Goal: Task Accomplishment & Management: Manage account settings

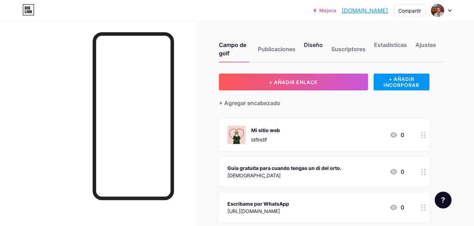
click at [318, 45] on font "Diseño" at bounding box center [313, 44] width 19 height 7
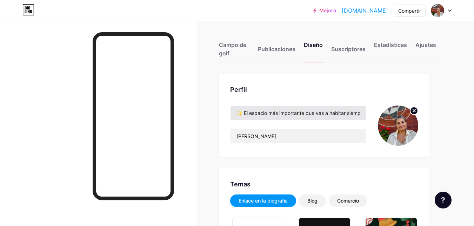
type input "#977d8c"
type input "#000000"
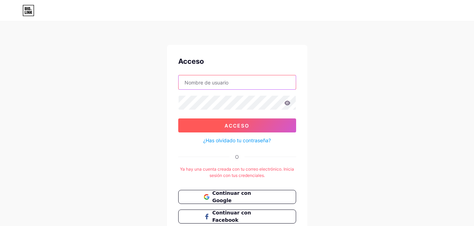
type input "[EMAIL_ADDRESS][DOMAIN_NAME]"
click at [256, 129] on button "Acceso" at bounding box center [237, 126] width 118 height 14
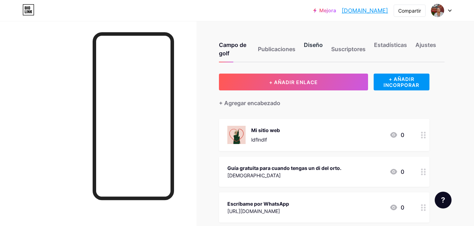
click at [317, 47] on font "Diseño" at bounding box center [313, 44] width 19 height 7
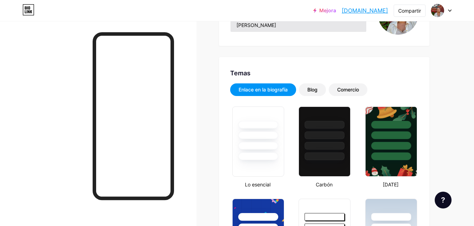
type input "#977d8c"
type input "#000000"
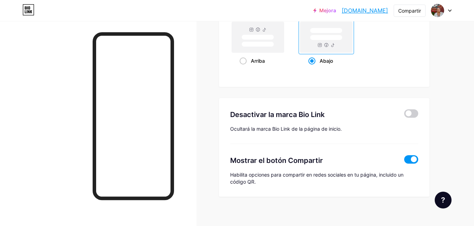
scroll to position [1396, 0]
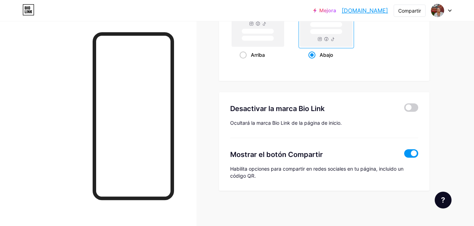
click at [331, 41] on rect at bounding box center [326, 31] width 52 height 31
click at [313, 61] on input "Abajo" at bounding box center [310, 63] width 5 height 5
click at [331, 49] on div "Abajo" at bounding box center [326, 54] width 36 height 13
click at [313, 61] on input "Abajo" at bounding box center [310, 63] width 5 height 5
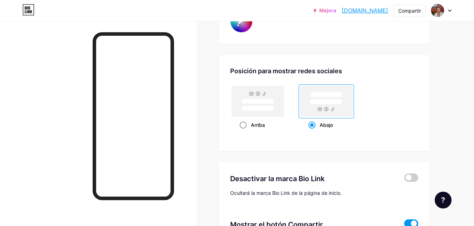
click at [270, 106] on rect at bounding box center [258, 108] width 32 height 5
click at [244, 132] on input "Arriba" at bounding box center [242, 134] width 5 height 5
radio input "true"
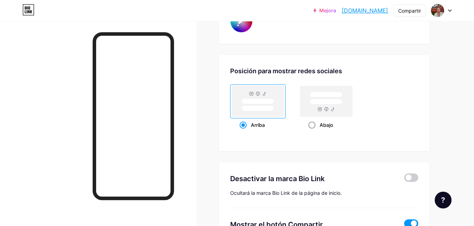
click at [329, 98] on rect at bounding box center [326, 94] width 32 height 5
click at [313, 132] on input "Abajo" at bounding box center [310, 134] width 5 height 5
radio input "true"
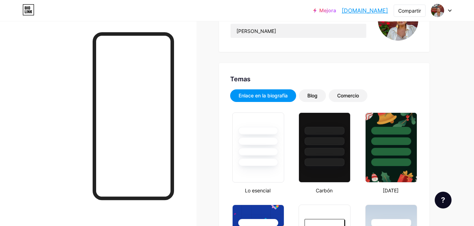
scroll to position [140, 0]
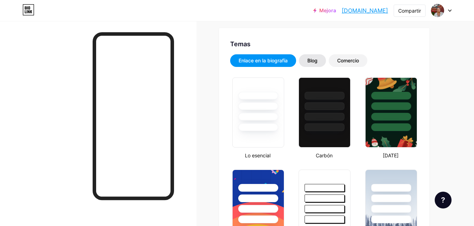
drag, startPoint x: 314, startPoint y: 58, endPoint x: 322, endPoint y: 58, distance: 8.1
click at [314, 58] on font "Blog" at bounding box center [312, 61] width 10 height 6
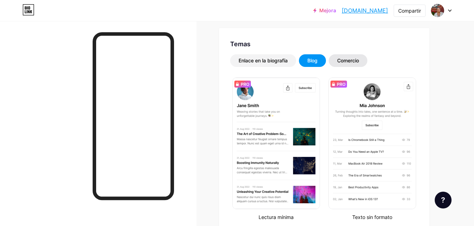
click at [353, 62] on font "Comercio" at bounding box center [348, 61] width 22 height 6
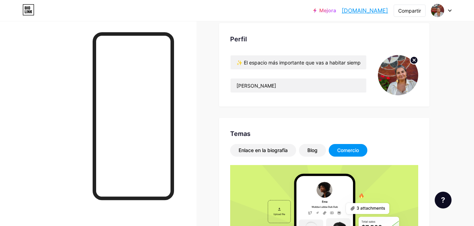
scroll to position [21, 0]
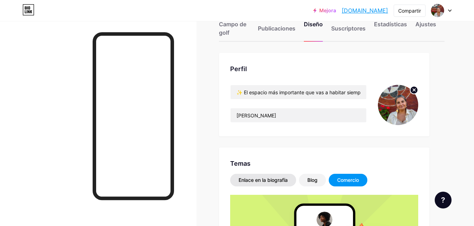
click at [271, 181] on font "Enlace en la biografía" at bounding box center [263, 180] width 49 height 6
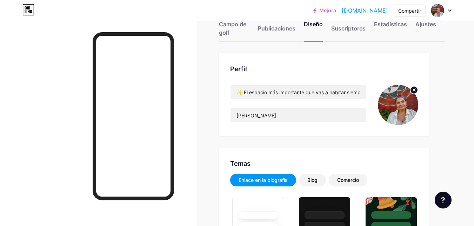
click at [451, 11] on icon at bounding box center [450, 10] width 4 height 2
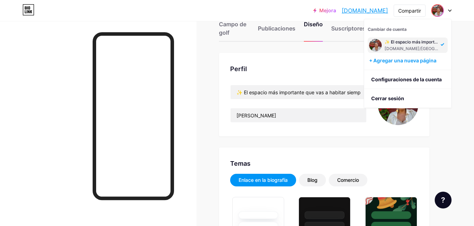
click at [417, 49] on font "[DOMAIN_NAME]/[GEOGRAPHIC_DATA]" at bounding box center [425, 48] width 81 height 5
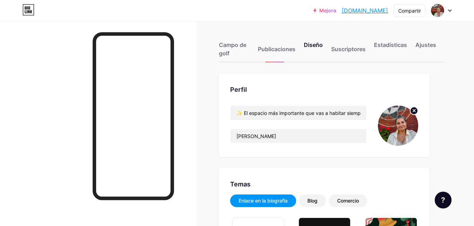
type input "#977d8c"
type input "#000000"
click at [424, 48] on div "Ajustes" at bounding box center [425, 51] width 21 height 21
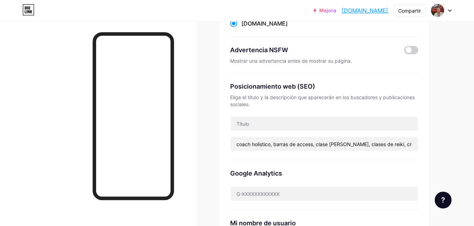
scroll to position [105, 0]
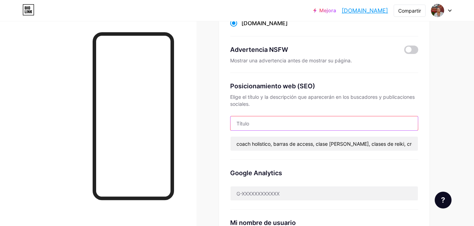
click at [347, 124] on input "text" at bounding box center [324, 123] width 187 height 14
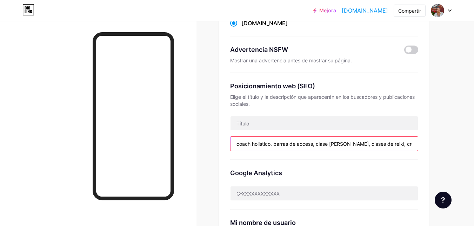
click at [343, 139] on input "coach holistico, barras de access, clase de barras, clases de reiki, creencias …" at bounding box center [324, 144] width 187 height 14
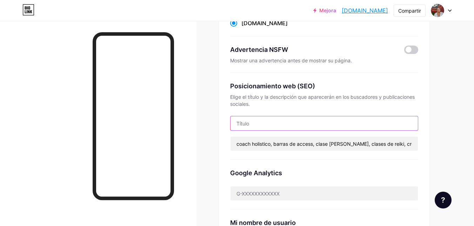
click at [346, 128] on input "text" at bounding box center [324, 123] width 187 height 14
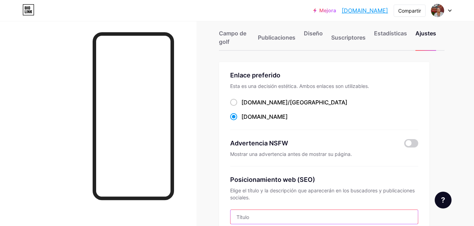
scroll to position [0, 0]
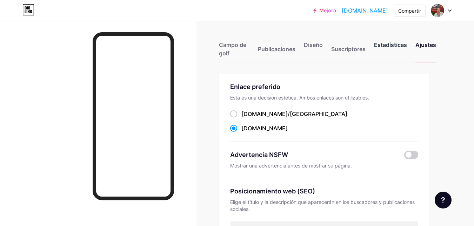
click at [392, 46] on font "Estadísticas" at bounding box center [390, 44] width 33 height 7
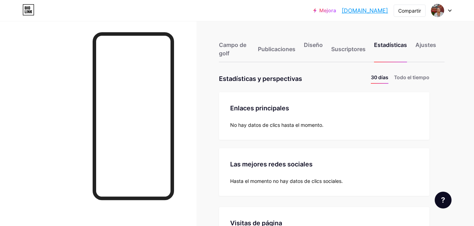
scroll to position [226, 474]
click at [447, 11] on div at bounding box center [441, 10] width 20 height 13
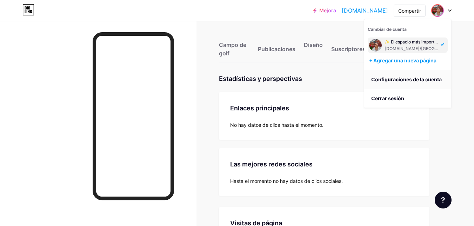
click at [402, 81] on font "Configuraciones de la cuenta" at bounding box center [406, 79] width 71 height 6
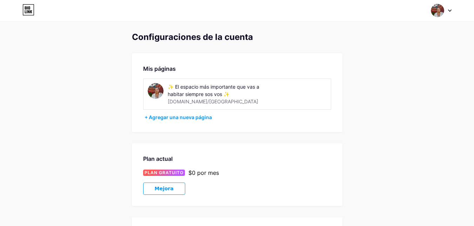
click at [202, 99] on font "[DOMAIN_NAME]/[GEOGRAPHIC_DATA]" at bounding box center [213, 102] width 91 height 6
click at [201, 97] on div "✨ El espacio más importante que vas a habitar siempre sos vos ✨" at bounding box center [217, 90] width 99 height 15
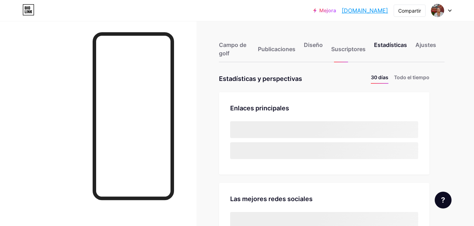
scroll to position [226, 474]
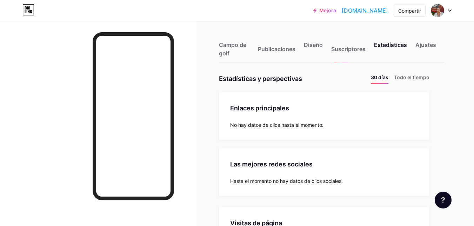
click at [281, 128] on font "No hay datos de clics hasta el momento." at bounding box center [276, 125] width 93 height 6
click at [293, 123] on font "No hay datos de clics hasta el momento." at bounding box center [276, 125] width 93 height 6
click at [276, 106] on font "Enlaces principales" at bounding box center [259, 108] width 59 height 7
click at [287, 120] on div "Enlaces principales Campo de golf No hay datos de clics hasta el momento." at bounding box center [324, 116] width 211 height 48
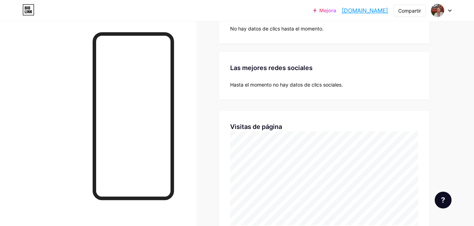
scroll to position [105, 0]
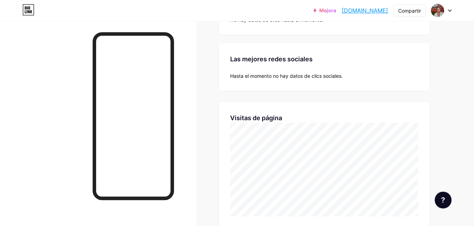
click at [289, 78] on font "Hasta el momento no hay datos de clics sociales." at bounding box center [286, 76] width 113 height 6
click at [292, 64] on div "Las mejores redes sociales" at bounding box center [324, 58] width 188 height 9
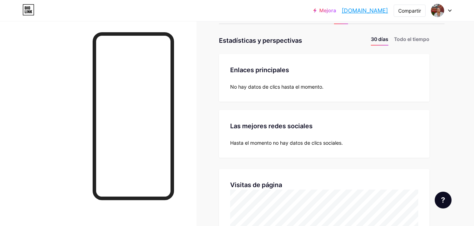
scroll to position [0, 0]
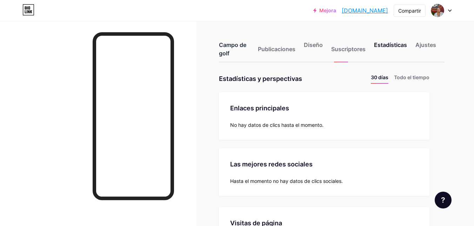
click at [240, 49] on div "Campo de golf" at bounding box center [234, 51] width 31 height 21
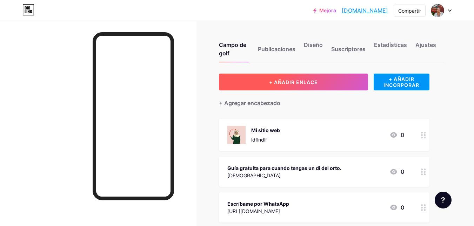
click at [301, 80] on font "+ AÑADIR ENLACE" at bounding box center [293, 82] width 49 height 6
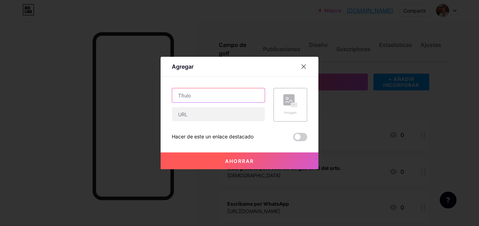
click at [222, 99] on input "text" at bounding box center [218, 95] width 93 height 14
type input "instagra"
click at [305, 68] on icon at bounding box center [304, 67] width 4 height 4
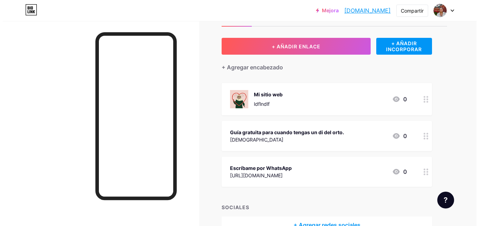
scroll to position [78, 0]
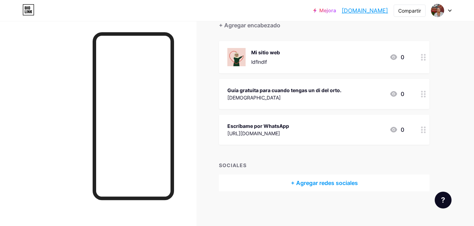
click at [335, 177] on div "+ Agregar redes sociales" at bounding box center [324, 183] width 211 height 17
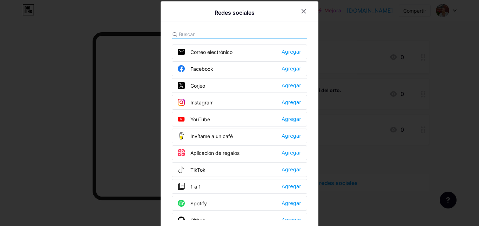
click at [210, 103] on font "Instagram" at bounding box center [202, 103] width 23 height 6
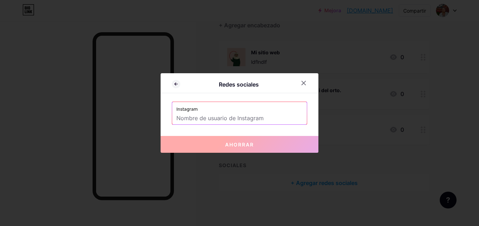
click at [253, 119] on input "text" at bounding box center [239, 119] width 126 height 12
paste input "https://www.instagram.com/belencastanio_alquimista?igsh=MWVweXoxN2VkNTA5bQ%3D%3…"
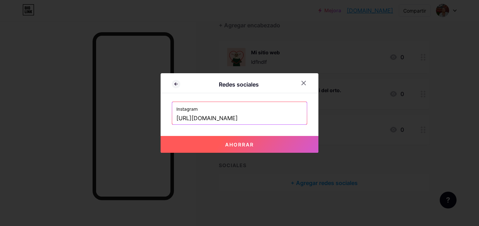
click at [254, 143] on font "Ahorrar" at bounding box center [239, 145] width 29 height 6
type input "https://instagram.com/https://www.instagram.com/belencastanio_alquimista?igsh=M…"
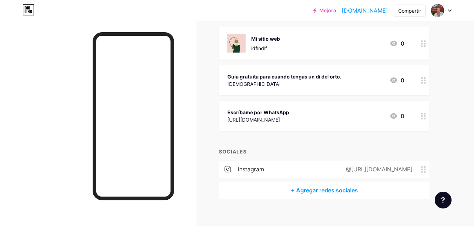
scroll to position [99, 0]
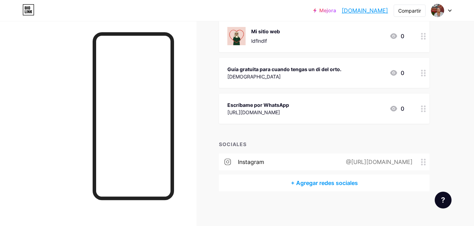
click at [420, 162] on div "@https://www.instagram.com/belencastanio_alquimista?igsh=MWVweXoxN2VkNTA5bQ%3D%…" at bounding box center [378, 162] width 86 height 8
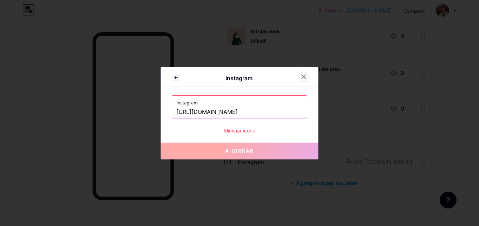
click at [306, 78] on icon at bounding box center [304, 77] width 6 height 6
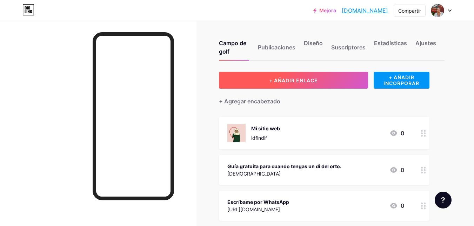
scroll to position [0, 0]
